Goal: Communication & Community: Share content

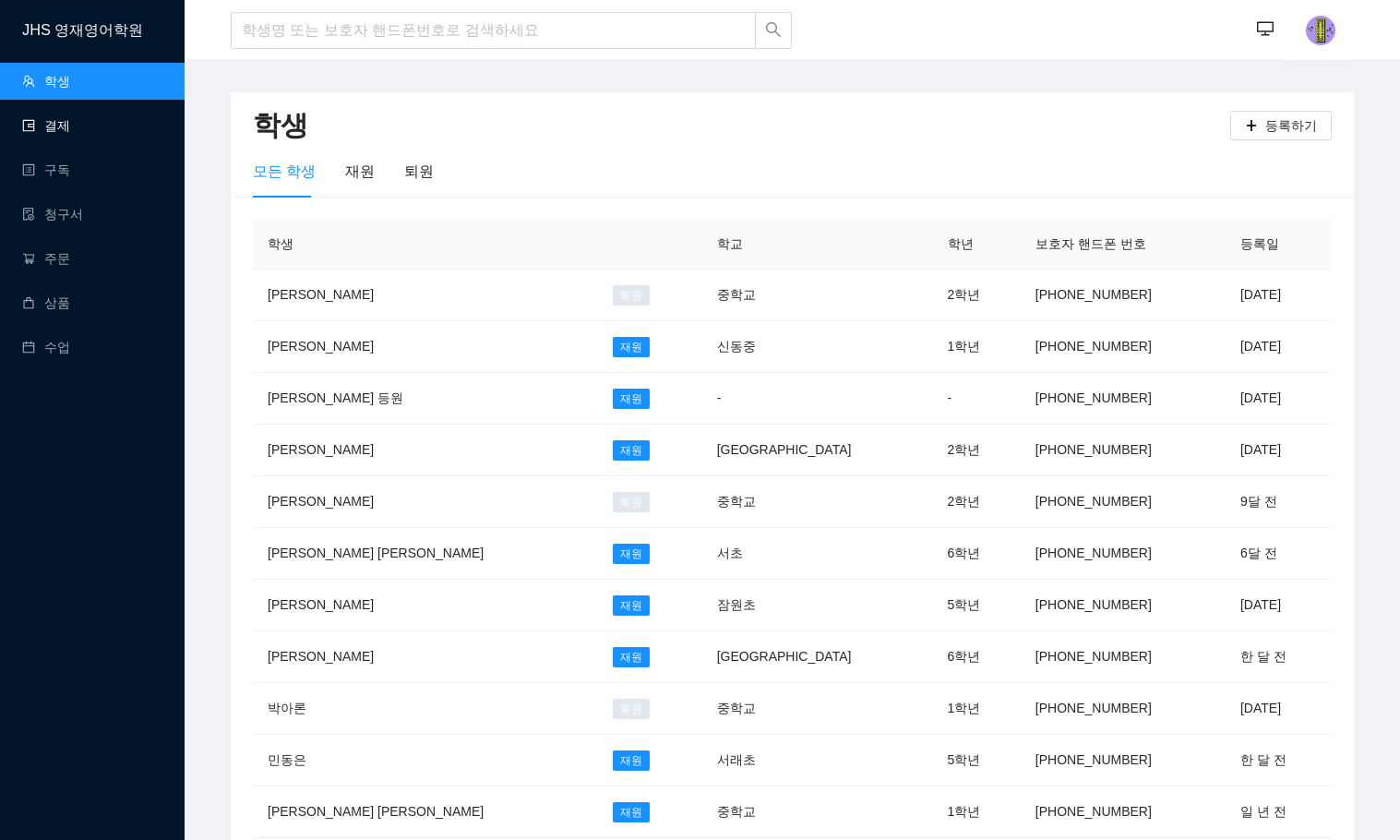
click at [70, 133] on link "결제" at bounding box center [46, 125] width 48 height 15
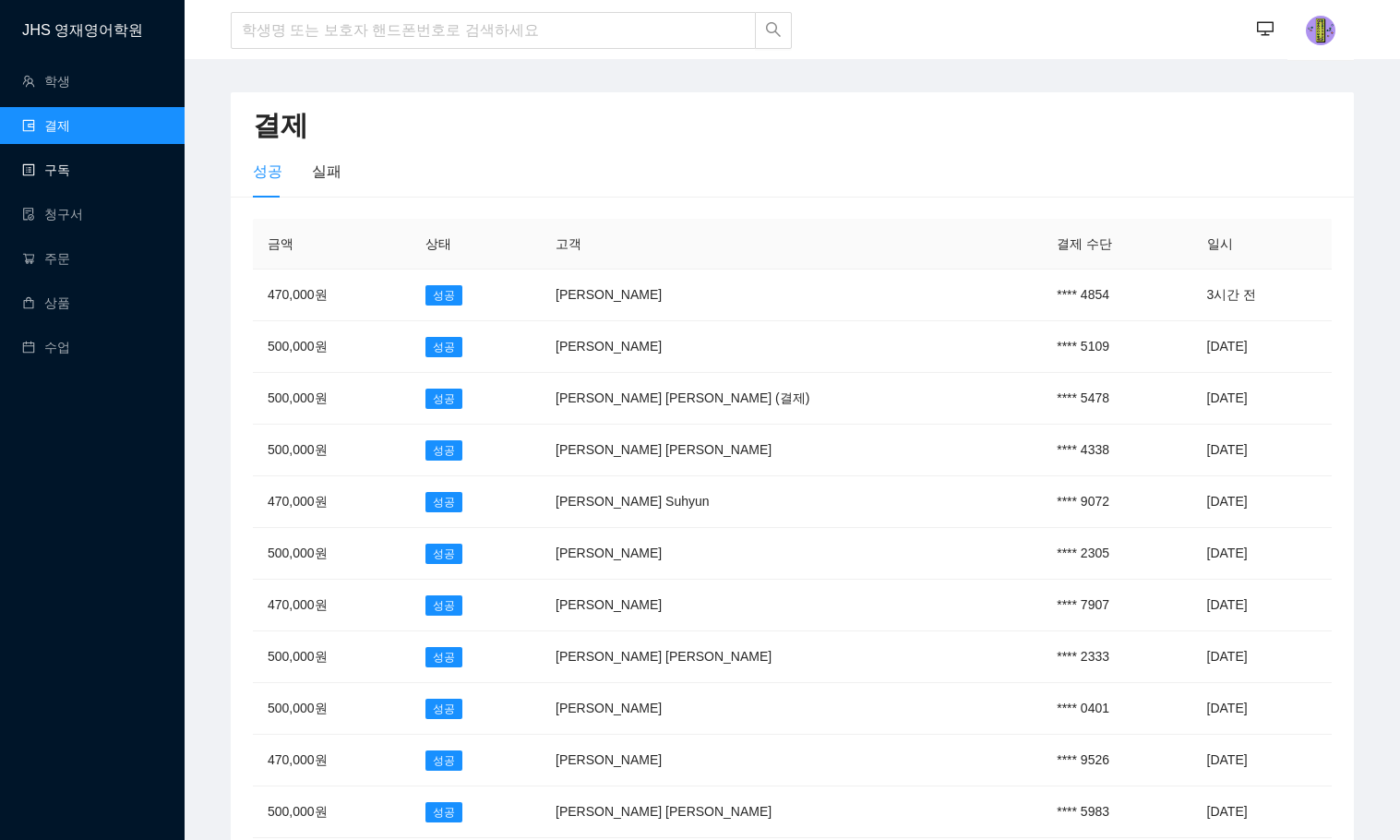
click at [70, 168] on link "구독" at bounding box center [46, 169] width 48 height 15
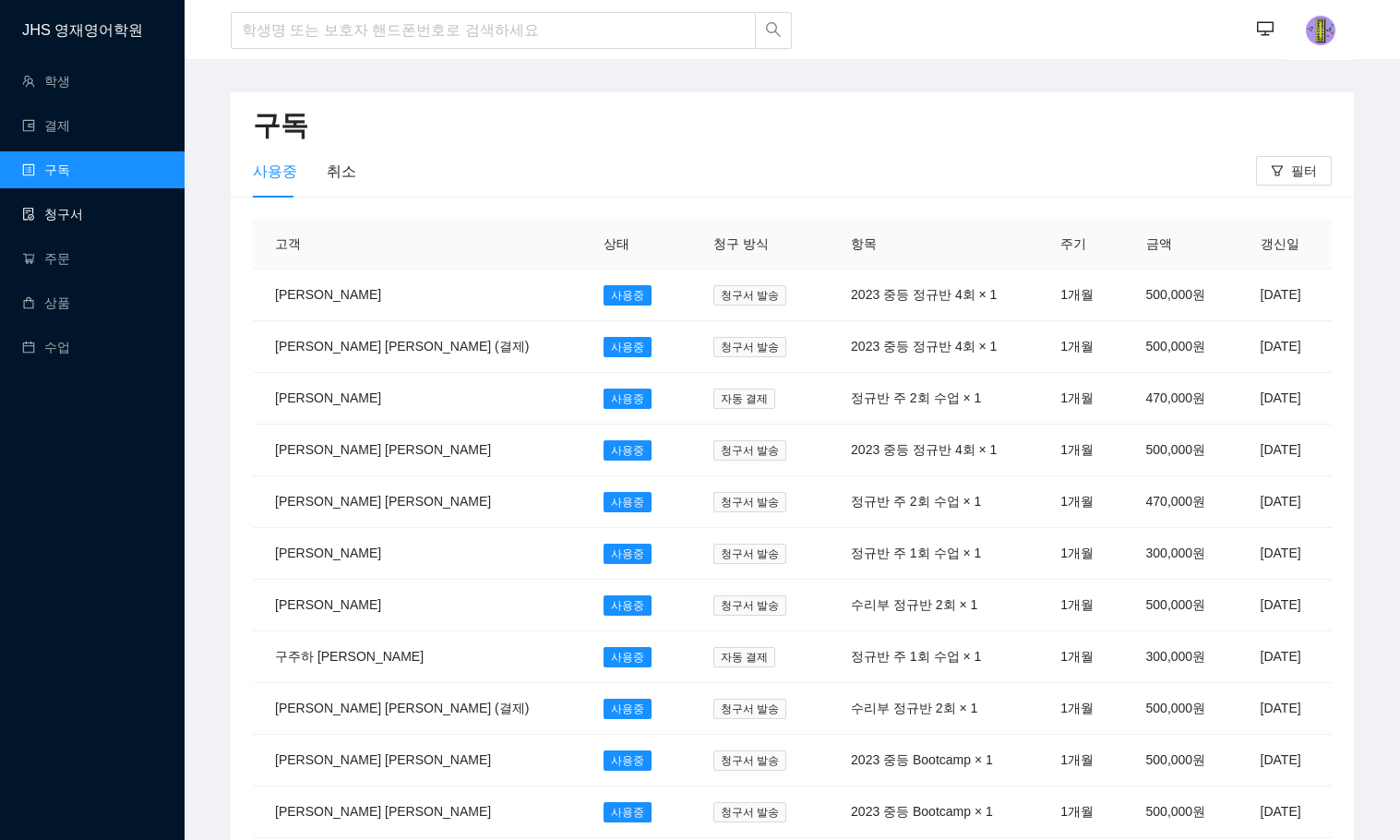
click at [63, 222] on link "청구서" at bounding box center [52, 214] width 61 height 15
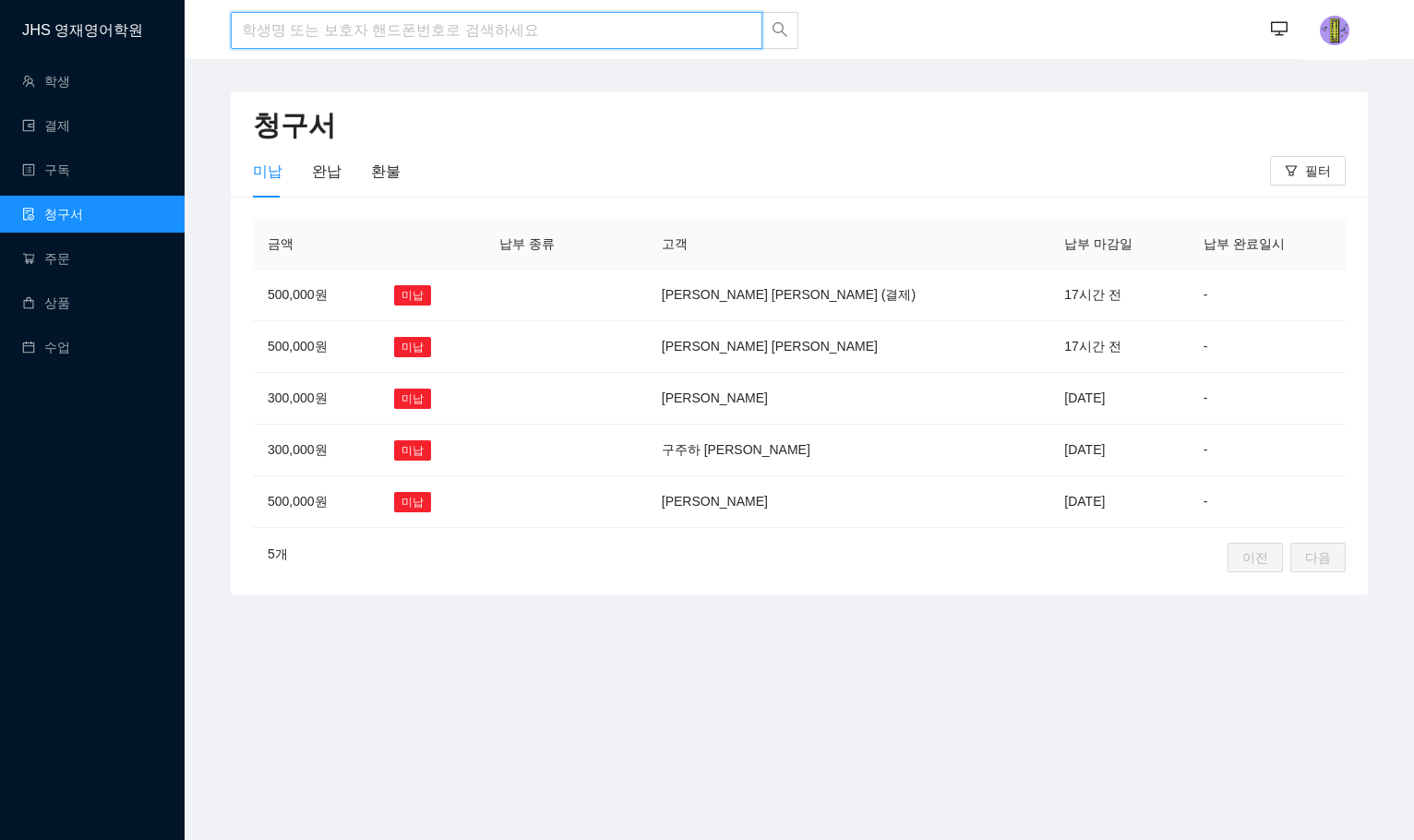
click at [540, 39] on input "search" at bounding box center [496, 30] width 532 height 37
type input "r"
type input "[PERSON_NAME]"
click at [783, 30] on icon "search" at bounding box center [780, 29] width 15 height 15
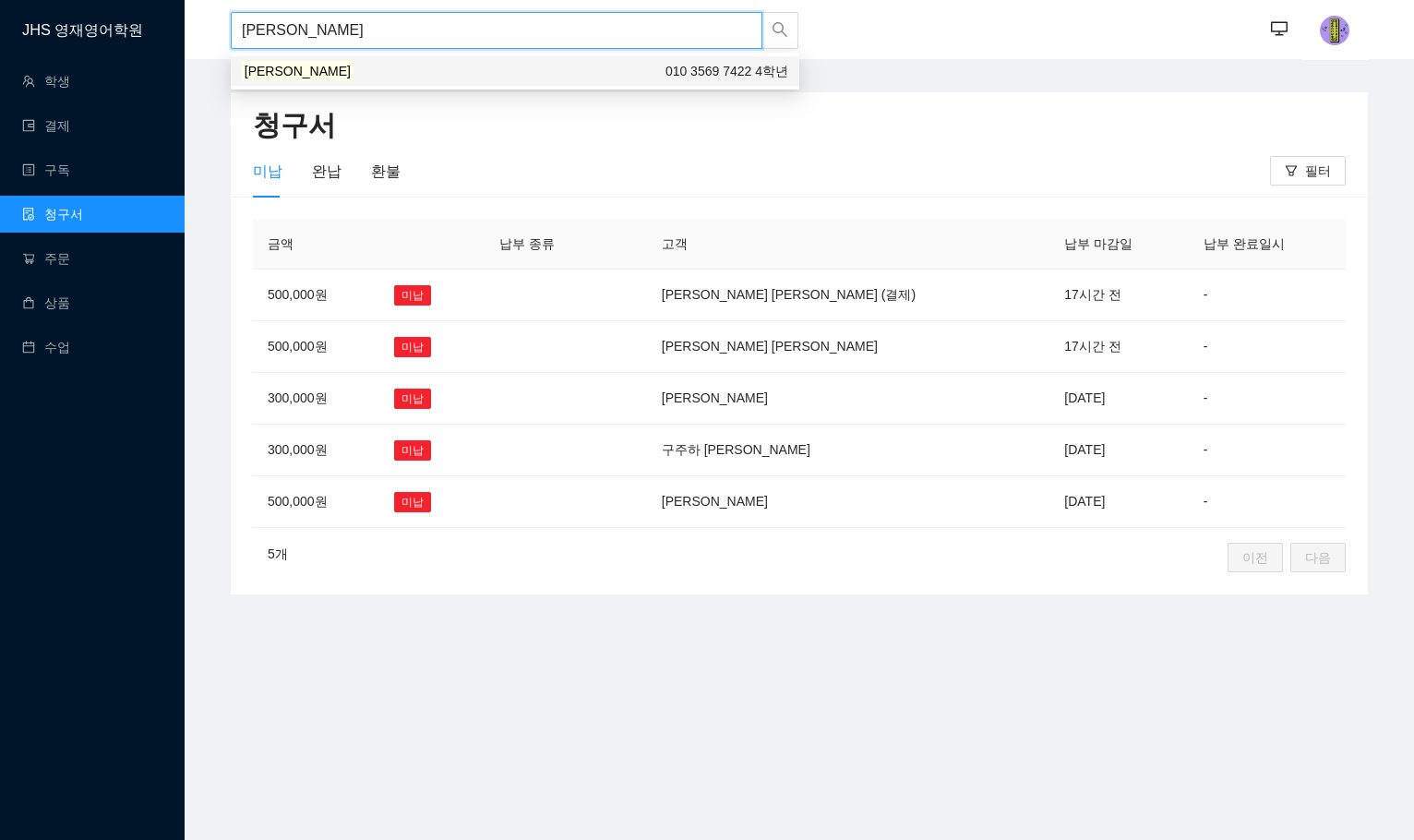
click at [511, 76] on div "[PERSON_NAME] 010 3569 7422 4학년" at bounding box center [515, 71] width 547 height 20
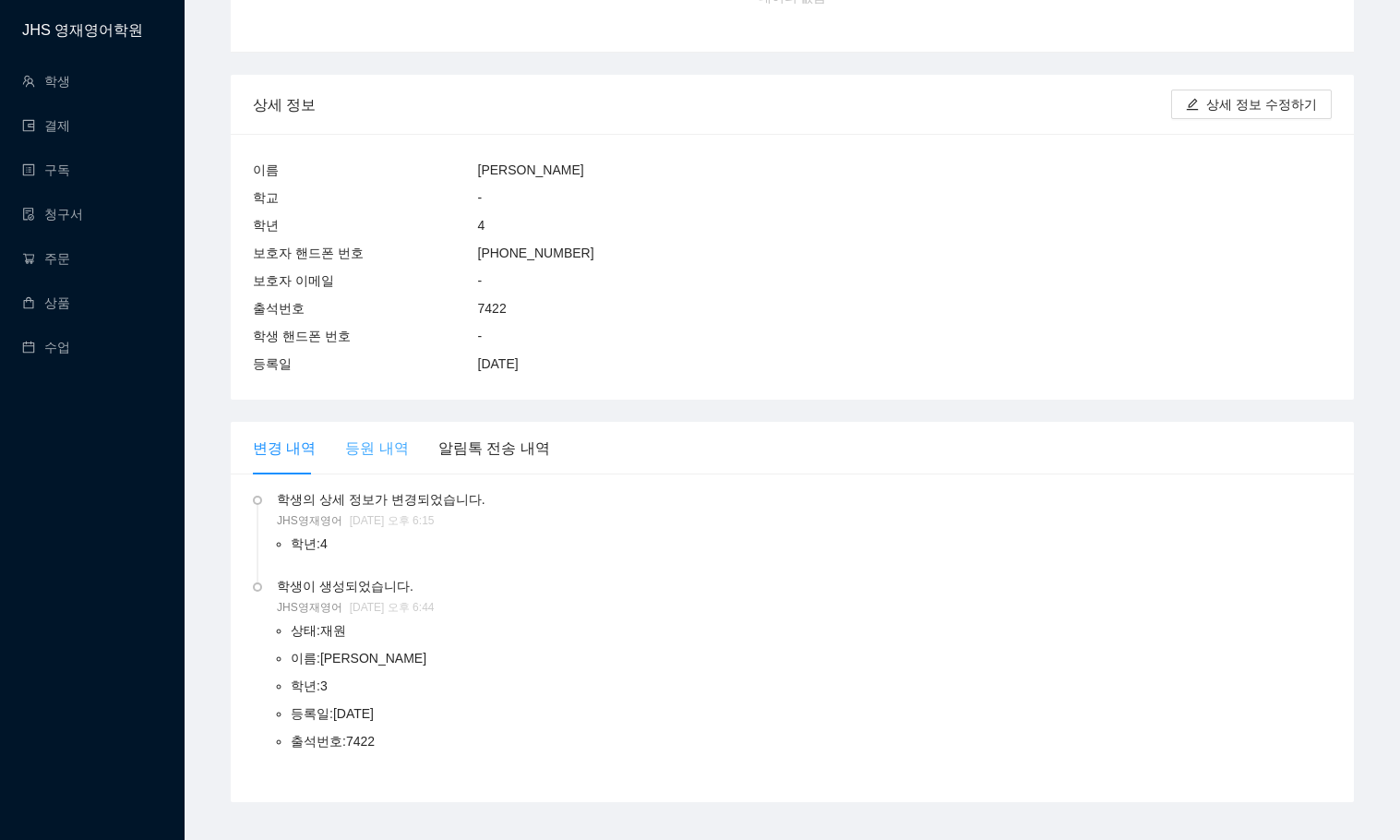
click at [370, 422] on div "등원 내역" at bounding box center [376, 448] width 63 height 52
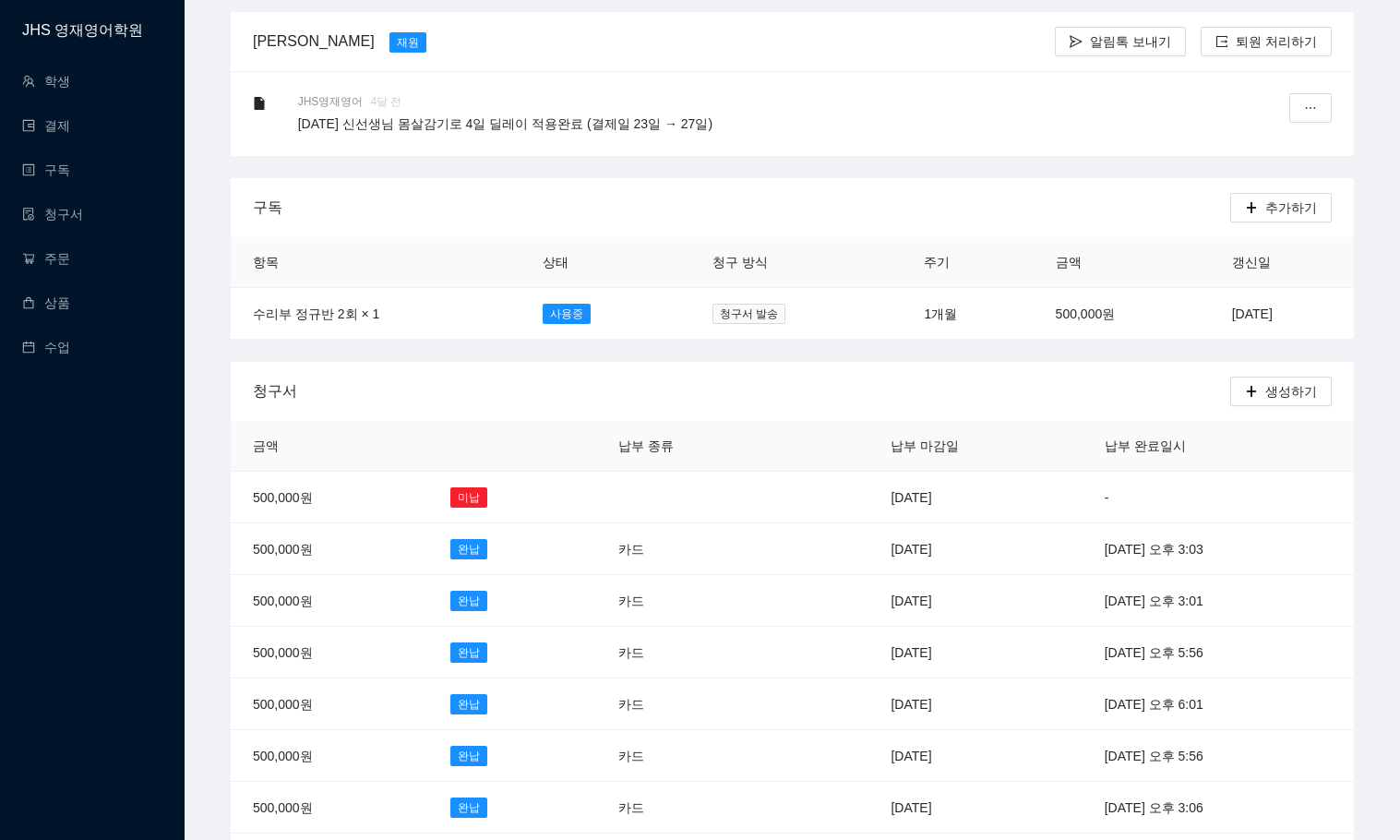
scroll to position [48, 0]
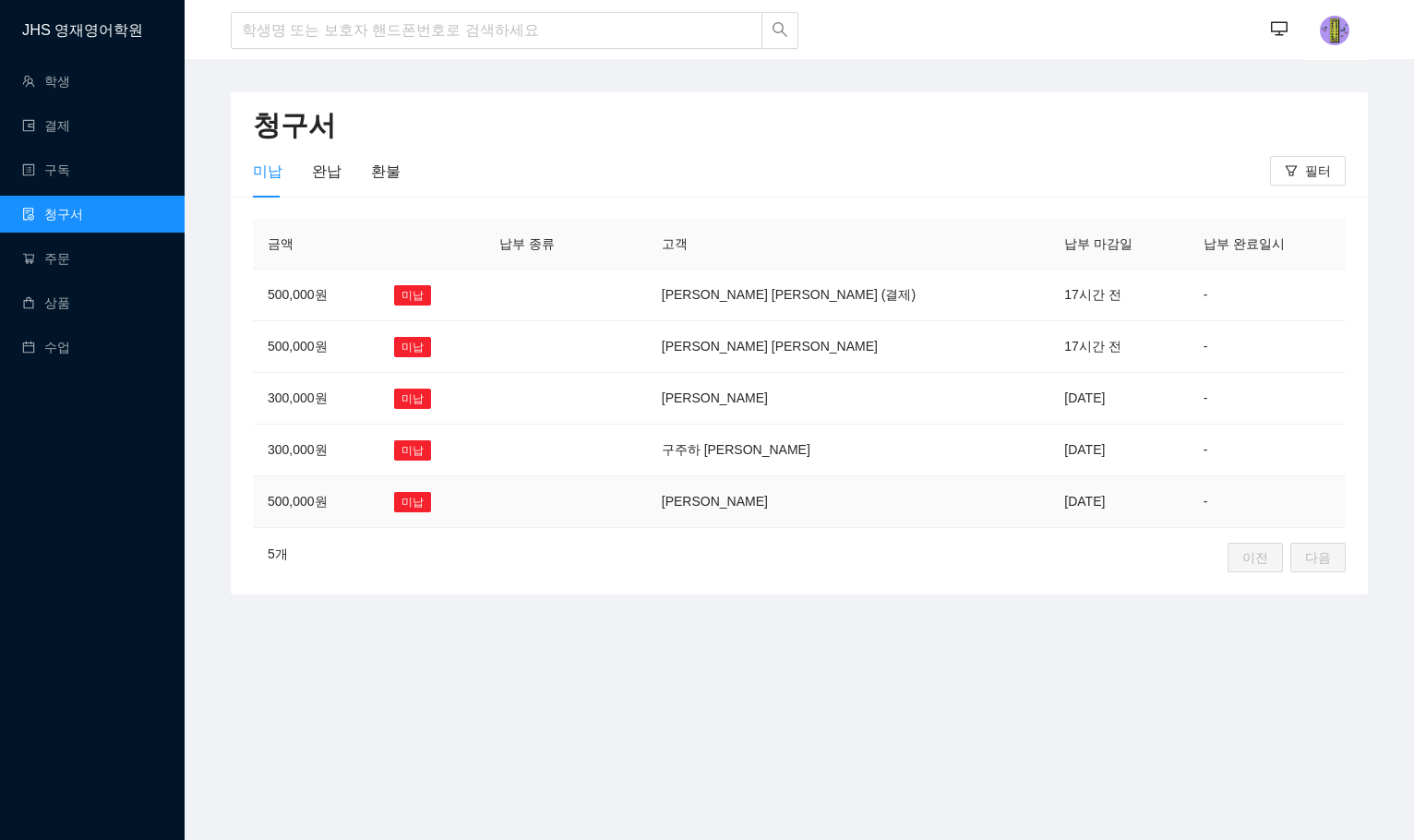
click at [872, 491] on td "[PERSON_NAME]" at bounding box center [848, 502] width 404 height 52
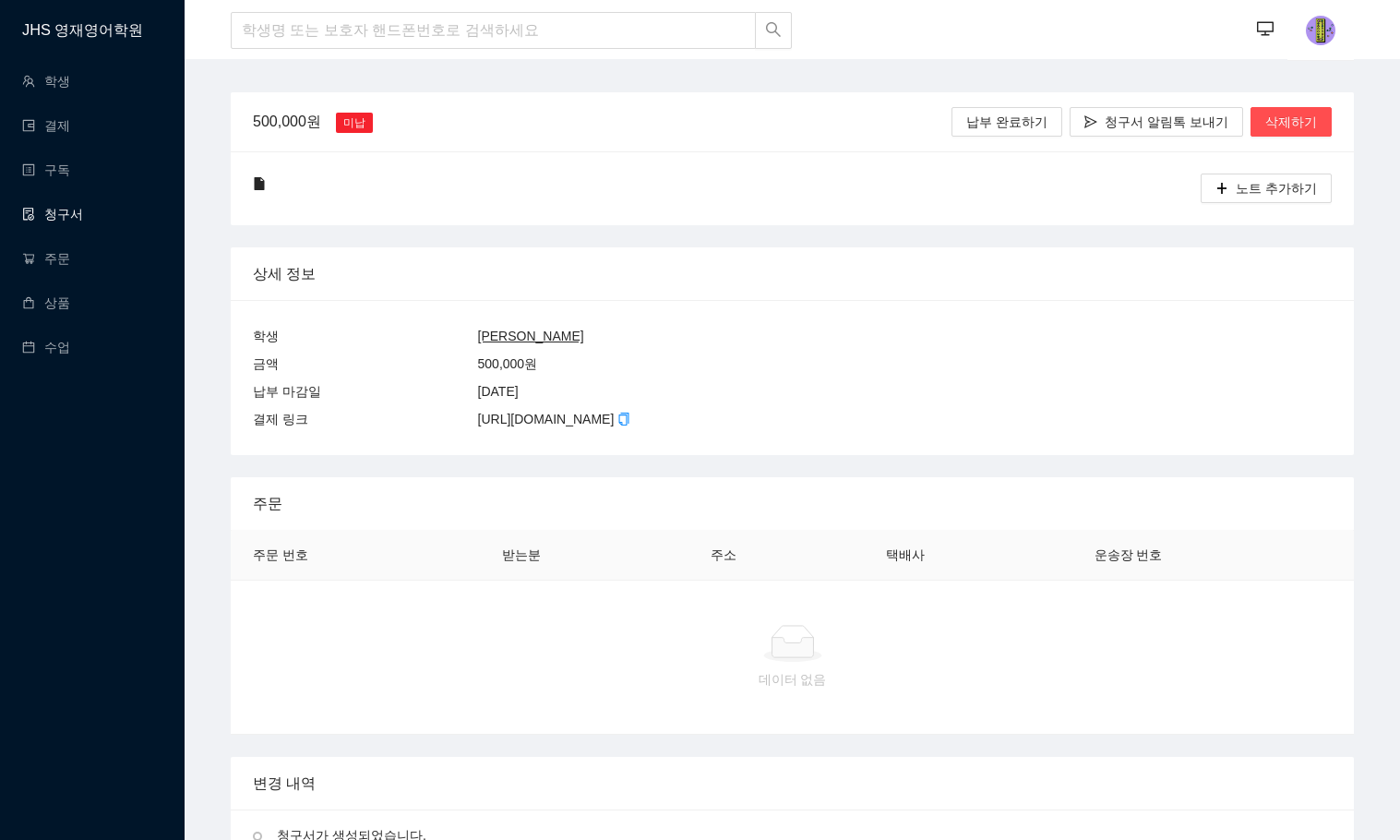
click at [72, 208] on link "청구서" at bounding box center [52, 214] width 61 height 15
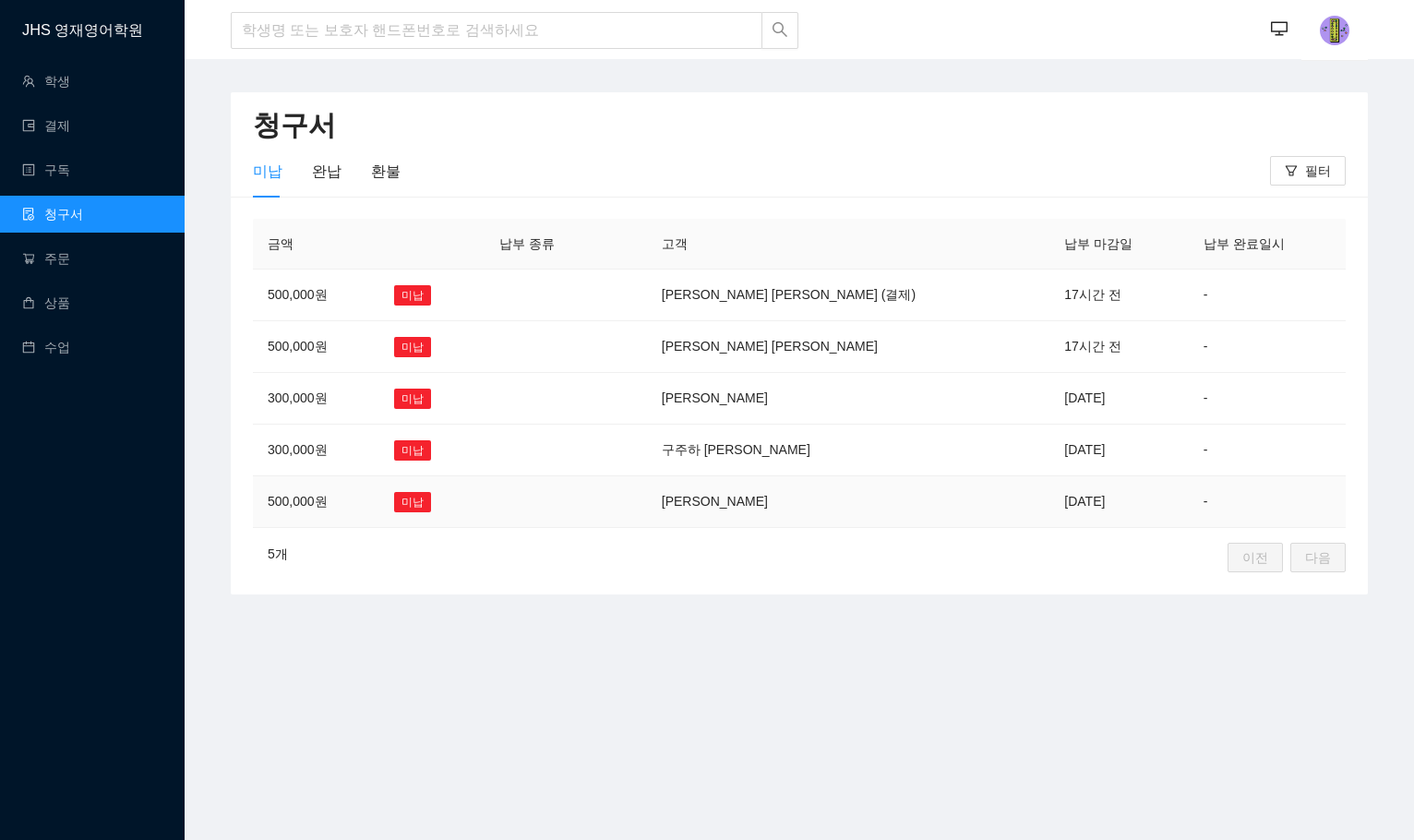
click at [606, 491] on td at bounding box center [545, 502] width 121 height 52
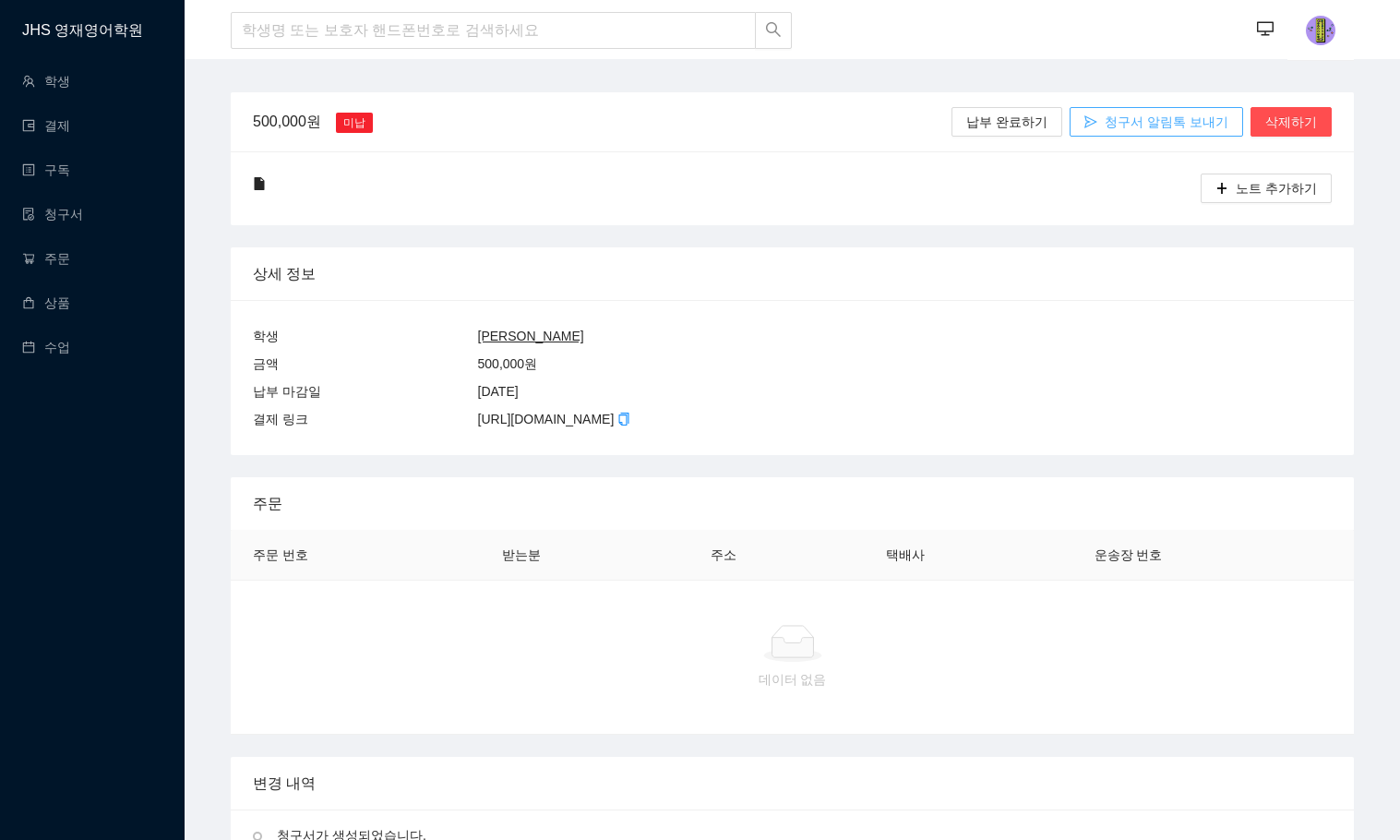
click at [1200, 113] on span "청구서 알림톡 보내기" at bounding box center [1166, 122] width 123 height 20
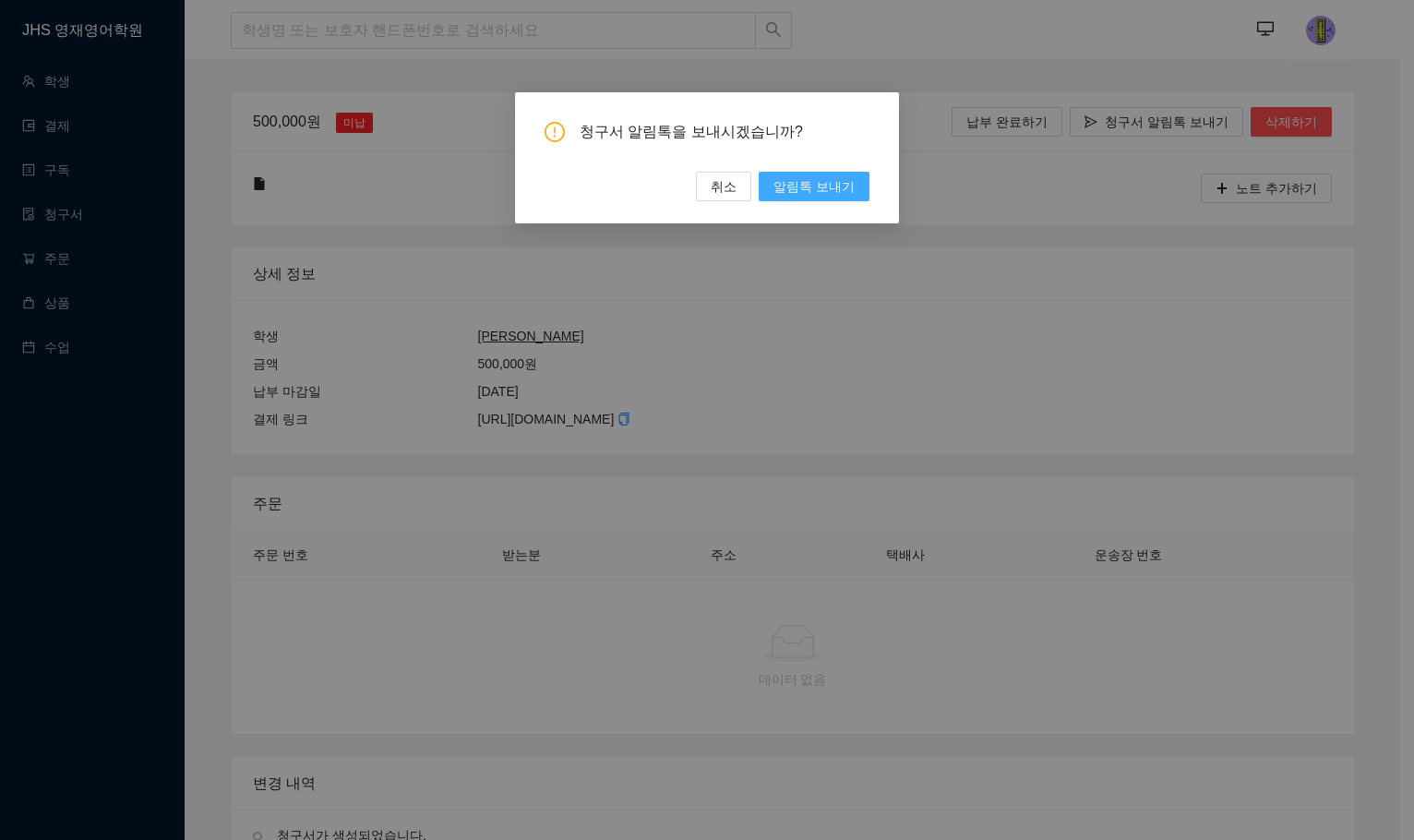
click at [835, 184] on span "알림톡 보내기" at bounding box center [814, 186] width 82 height 20
